Goal: Transaction & Acquisition: Purchase product/service

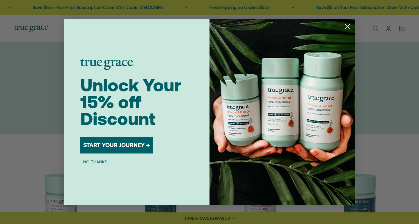
click at [348, 26] on circle "Close dialog" at bounding box center [347, 27] width 10 height 10
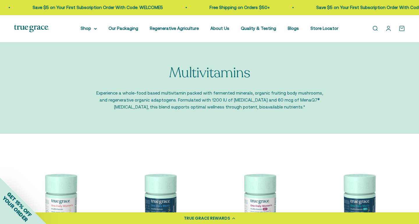
click at [374, 29] on link "Open search" at bounding box center [374, 28] width 6 height 6
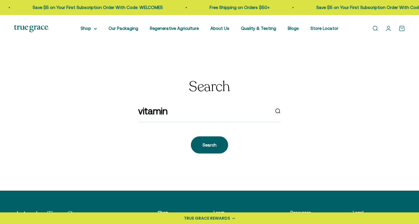
type input "vitamin b"
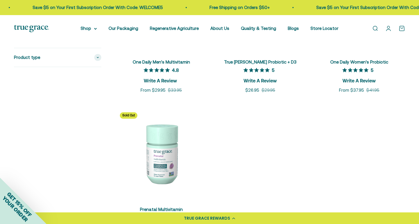
scroll to position [368, 0]
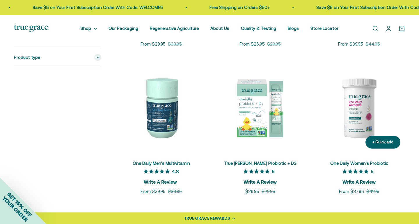
click at [359, 111] on img at bounding box center [359, 108] width 92 height 92
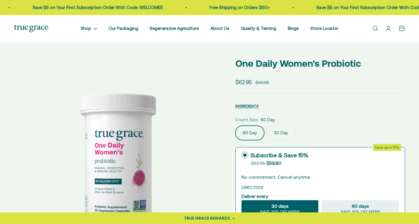
select select "3"
